Goal: Task Accomplishment & Management: Use online tool/utility

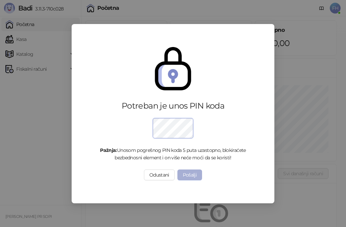
click at [184, 175] on button "Pošalji" at bounding box center [189, 174] width 25 height 11
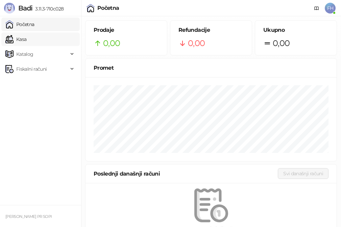
click at [26, 38] on link "Kasa" at bounding box center [15, 39] width 21 height 14
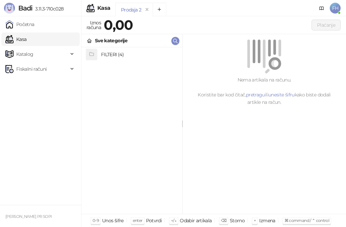
click at [115, 57] on h4 "FILTERI (4)" at bounding box center [139, 54] width 76 height 11
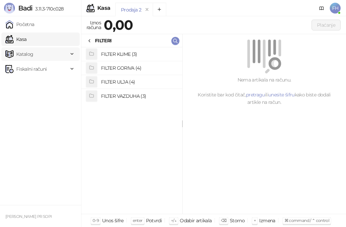
click at [48, 53] on span "Katalog" at bounding box center [36, 54] width 63 height 14
click at [132, 145] on div "FILTER KLIME (3) FILTER GORIVA (4) FILTER ULJA (4) FILTER VAZDUHA (3)" at bounding box center [131, 130] width 101 height 166
click at [39, 144] on ul "Početna Kasa Katalog Robne marke Kategorije Artikli Fiskalni računi" at bounding box center [40, 110] width 81 height 189
click at [60, 116] on span "Fiskalni računi" at bounding box center [36, 115] width 63 height 14
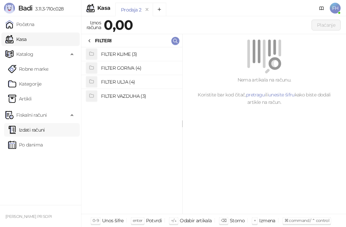
click at [32, 126] on link "Izdati računi" at bounding box center [26, 130] width 37 height 14
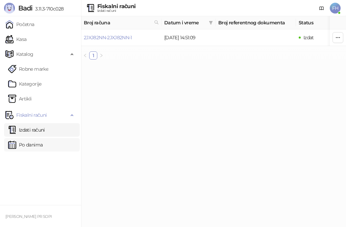
click at [33, 142] on link "Po danima" at bounding box center [25, 145] width 34 height 14
